Goal: Find specific page/section: Find specific page/section

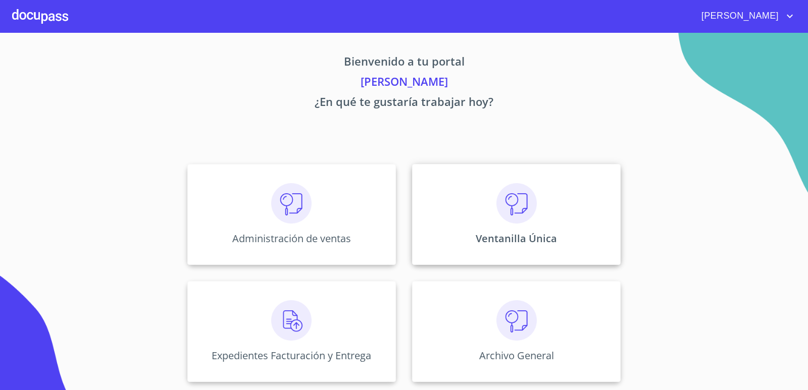
click at [502, 212] on img at bounding box center [517, 203] width 40 height 40
click at [295, 200] on img at bounding box center [291, 203] width 40 height 40
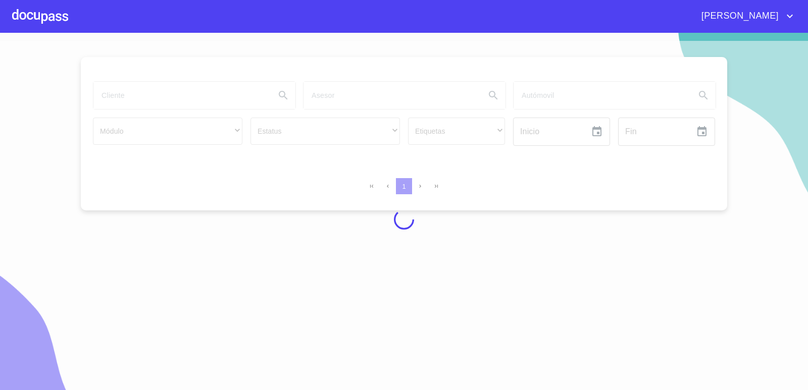
click at [114, 96] on div at bounding box center [404, 220] width 808 height 358
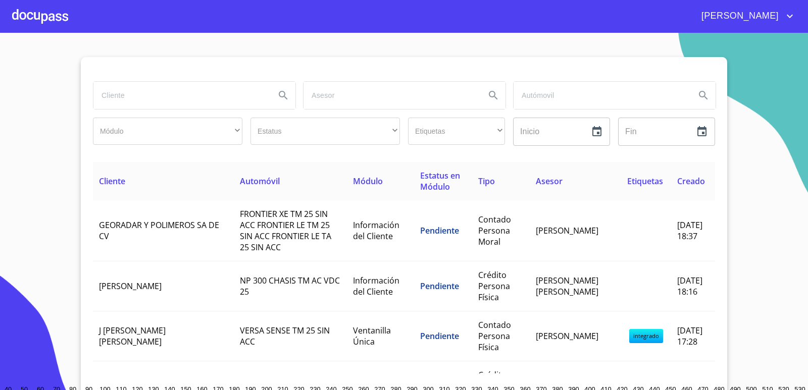
click at [151, 98] on input "search" at bounding box center [180, 95] width 174 height 27
type input "[PERSON_NAME]"
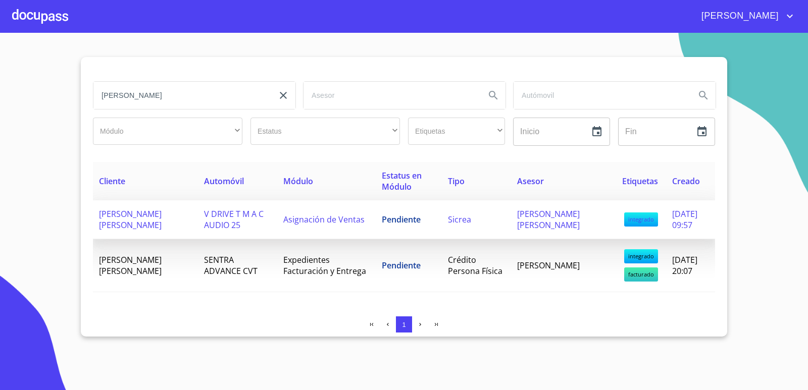
click at [293, 209] on td "Asignación de Ventas" at bounding box center [326, 220] width 98 height 39
